Goal: Task Accomplishment & Management: Complete application form

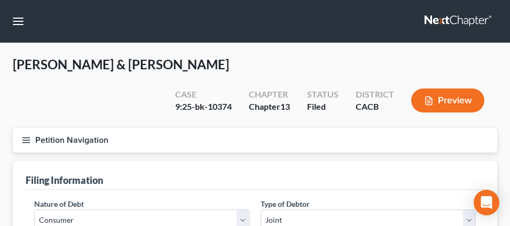
select select "1"
select select "3"
select select "7"
select select "1"
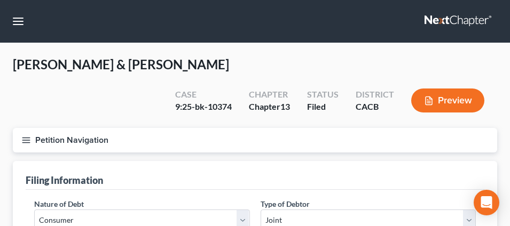
select select "4"
select select "1"
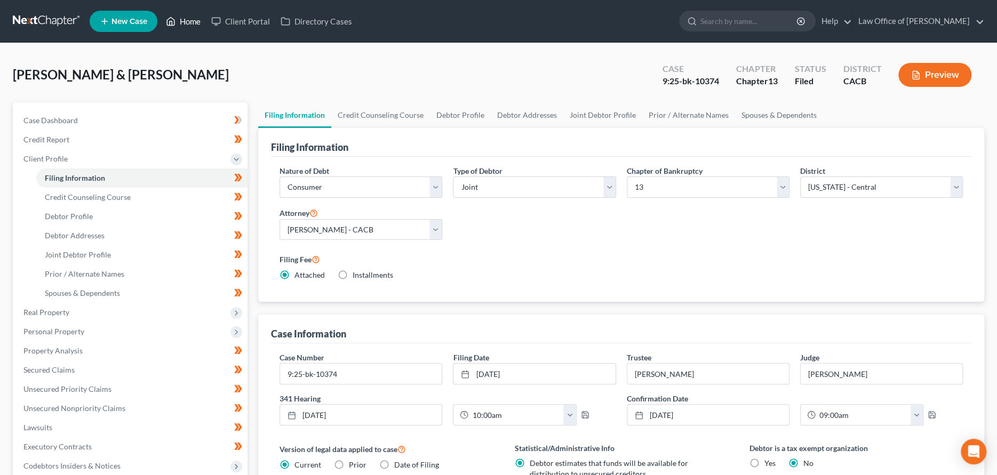
click at [179, 20] on link "Home" at bounding box center [183, 21] width 45 height 19
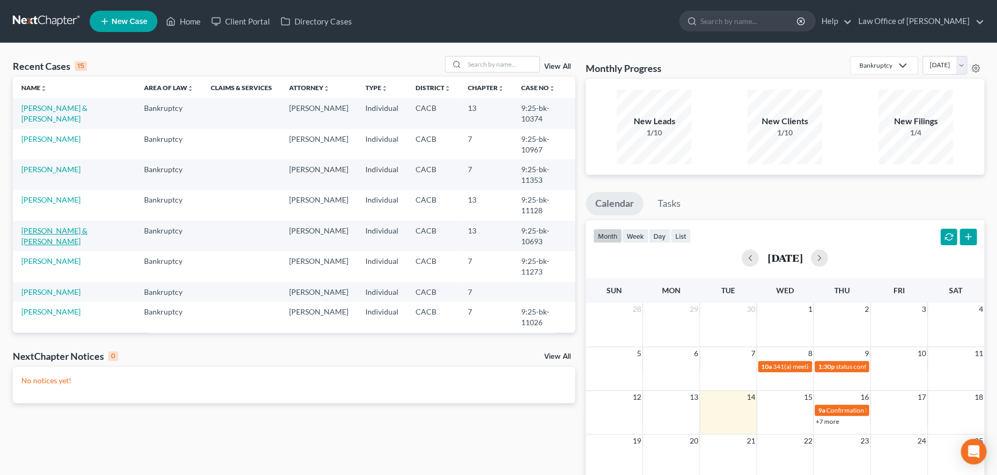
click at [52, 226] on link "[PERSON_NAME] & [PERSON_NAME]" at bounding box center [54, 236] width 66 height 20
